Goal: Information Seeking & Learning: Find specific fact

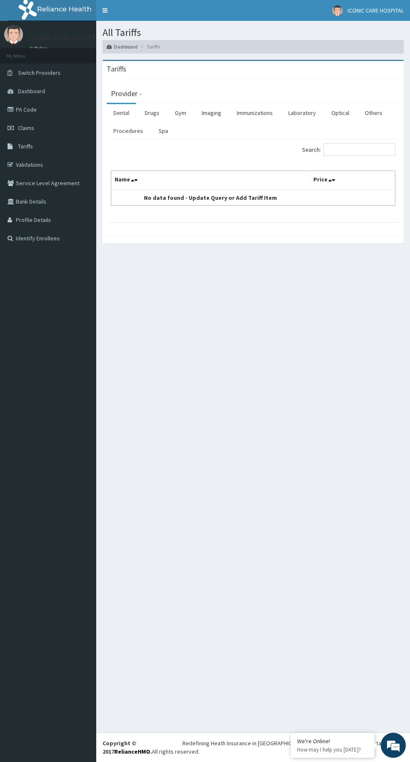
click at [152, 113] on link "Drugs" at bounding box center [152, 113] width 28 height 18
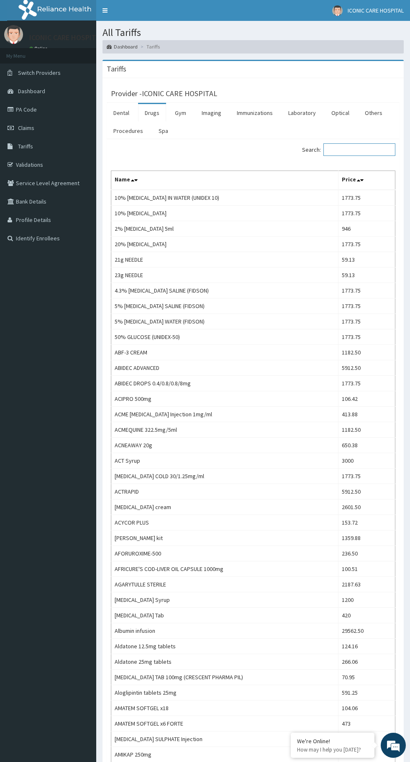
click at [367, 154] on input "Search:" at bounding box center [359, 149] width 72 height 13
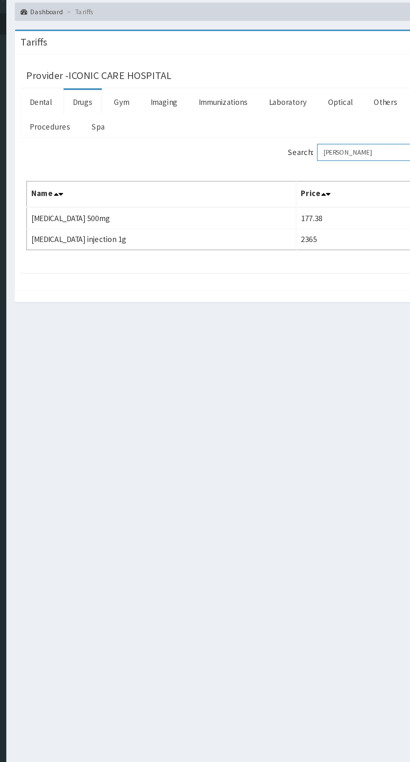
type input "[PERSON_NAME]"
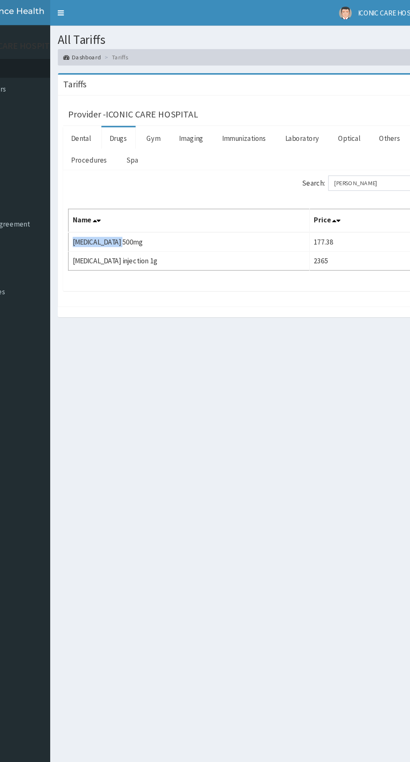
click at [258, 299] on div "All Tariffs Dashboard Tariffs [GEOGRAPHIC_DATA] Provider - ICONIC CARE HOSPITAL…" at bounding box center [253, 377] width 314 height 712
